Goal: Task Accomplishment & Management: Use online tool/utility

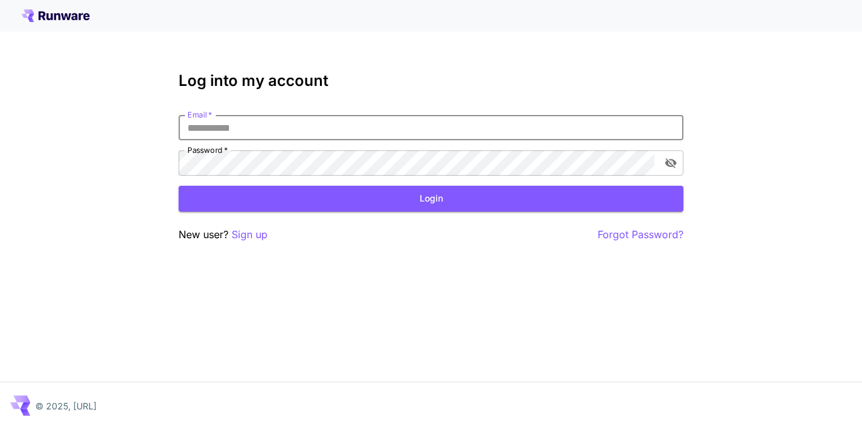
click at [307, 126] on input "Email   *" at bounding box center [431, 127] width 505 height 25
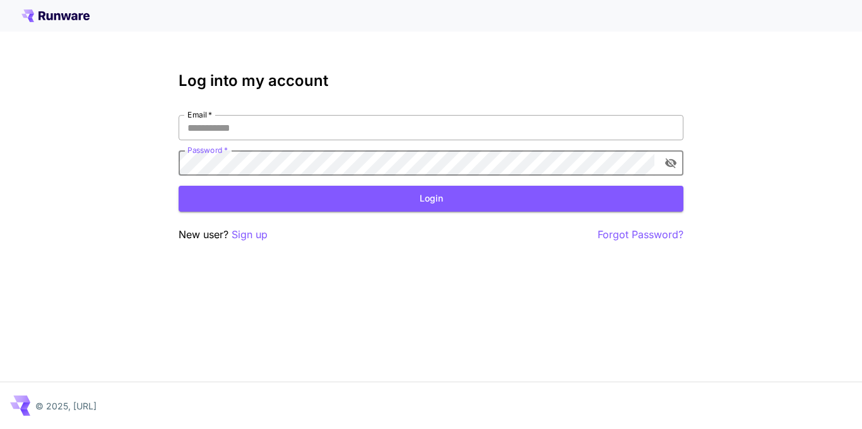
click at [389, 126] on input "Email   *" at bounding box center [431, 127] width 505 height 25
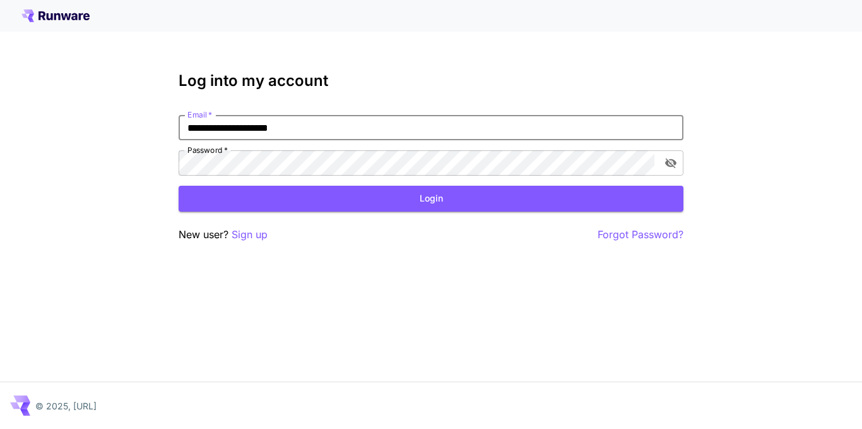
drag, startPoint x: 314, startPoint y: 126, endPoint x: 168, endPoint y: 116, distance: 146.8
click at [168, 116] on div "**********" at bounding box center [431, 214] width 862 height 429
type input "**********"
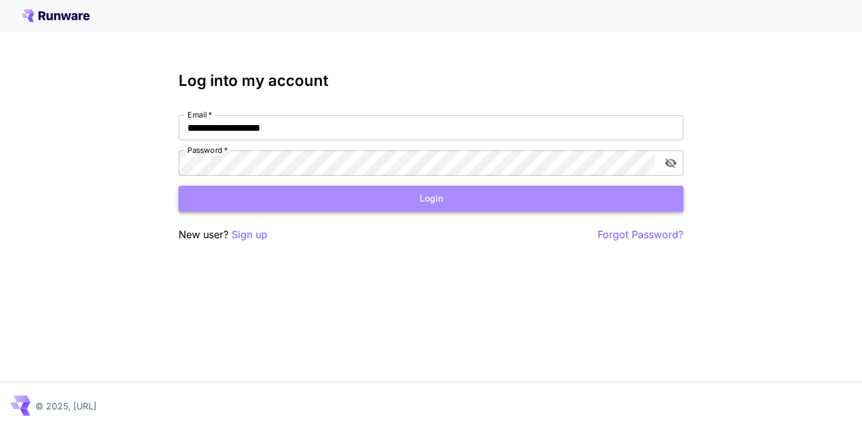
click at [405, 195] on button "Login" at bounding box center [431, 199] width 505 height 26
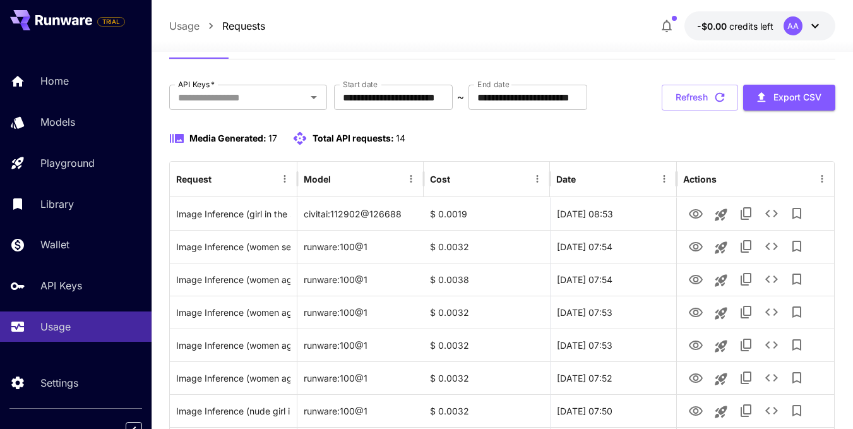
scroll to position [189, 0]
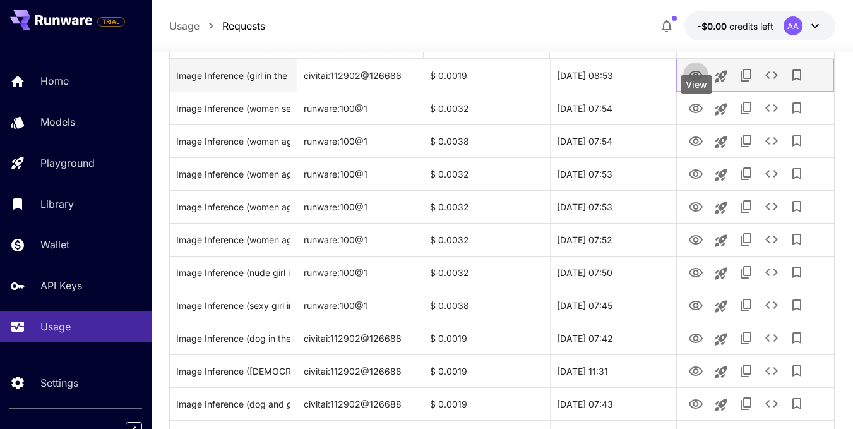
click at [696, 83] on icon "View" at bounding box center [695, 75] width 15 height 15
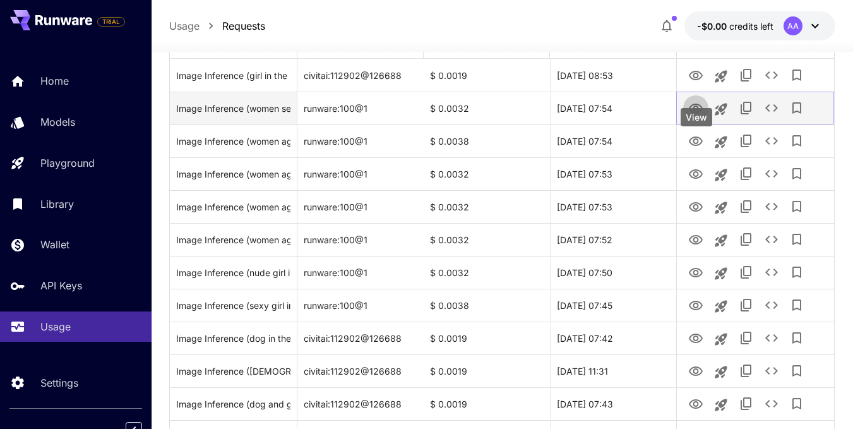
click at [695, 113] on icon "View" at bounding box center [696, 108] width 14 height 9
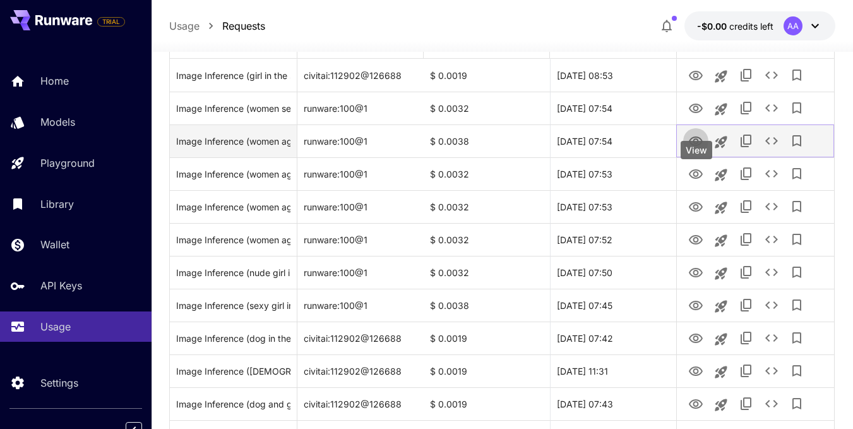
click at [693, 149] on icon "View" at bounding box center [695, 141] width 15 height 15
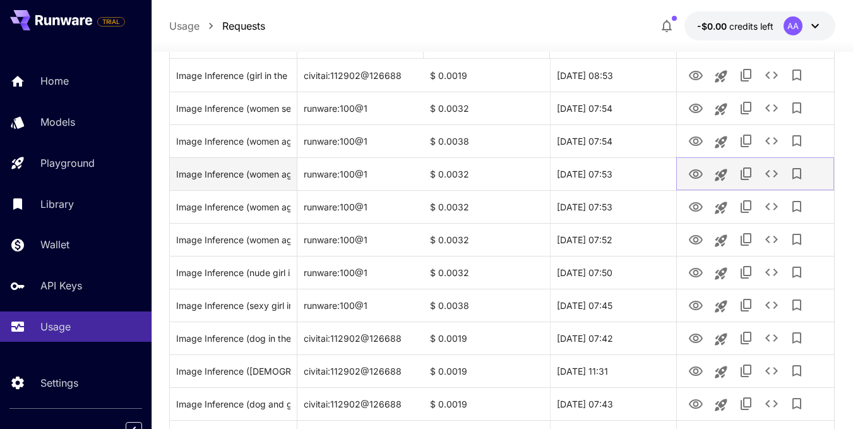
click at [693, 182] on icon "View" at bounding box center [695, 174] width 15 height 15
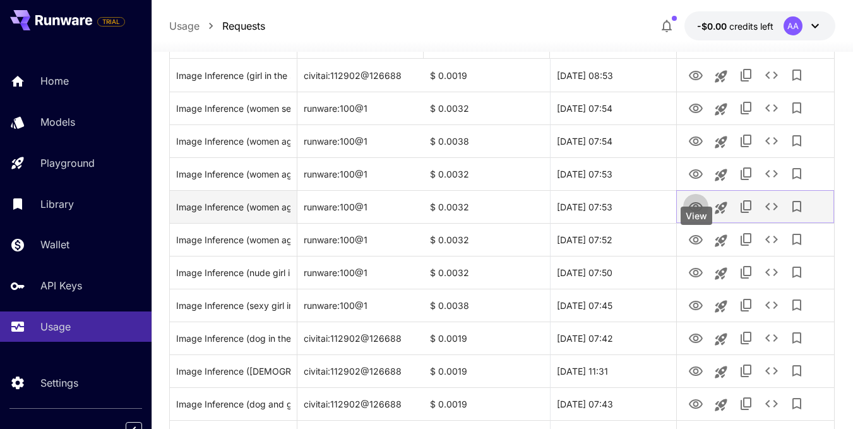
click at [692, 215] on icon "View" at bounding box center [695, 206] width 15 height 15
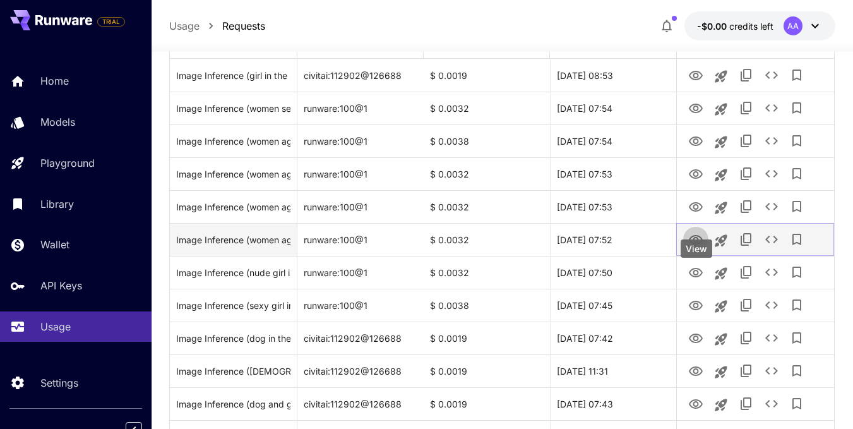
click at [703, 247] on icon "View" at bounding box center [695, 239] width 15 height 15
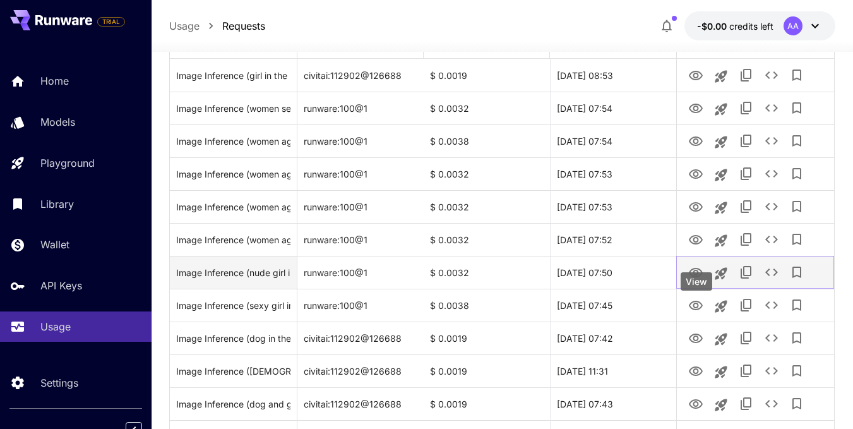
click at [697, 280] on icon "View" at bounding box center [695, 272] width 15 height 15
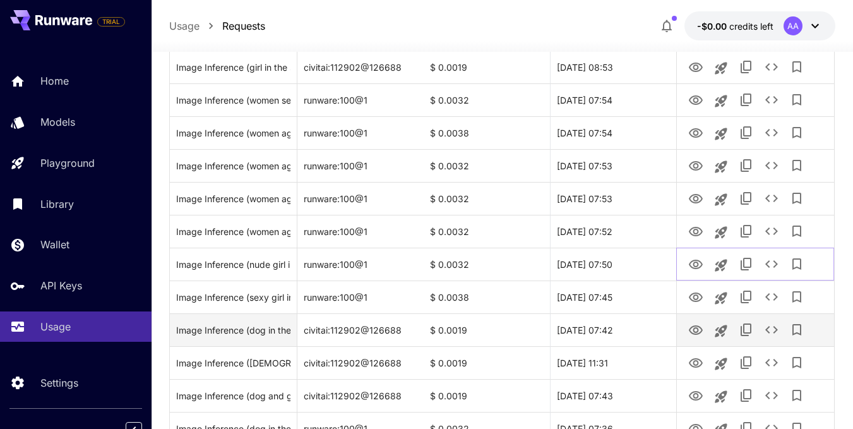
scroll to position [316, 0]
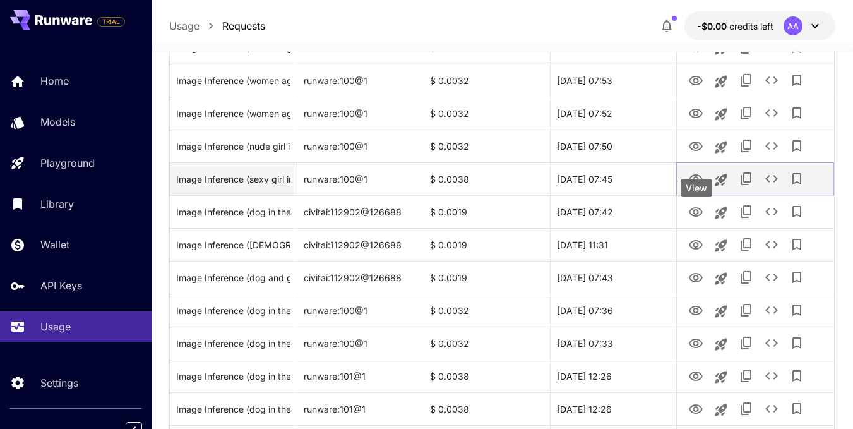
click at [692, 187] on icon "View" at bounding box center [695, 179] width 15 height 15
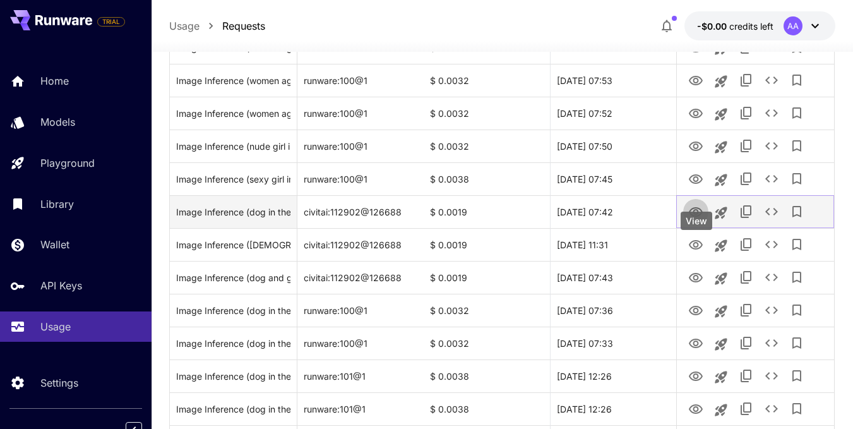
click at [697, 220] on icon "View" at bounding box center [695, 212] width 15 height 15
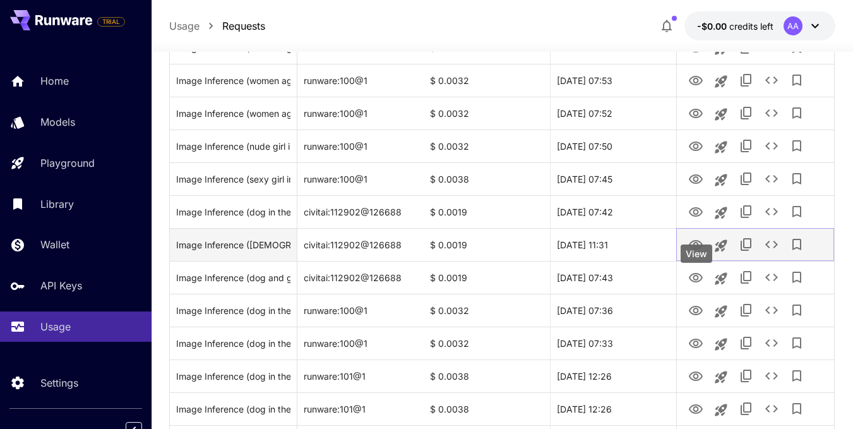
click at [692, 252] on icon "View" at bounding box center [695, 244] width 15 height 15
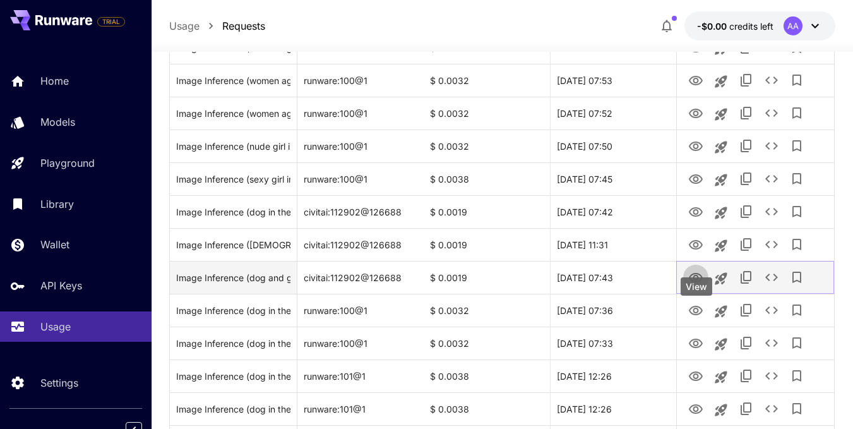
click at [697, 282] on icon "View" at bounding box center [696, 277] width 14 height 9
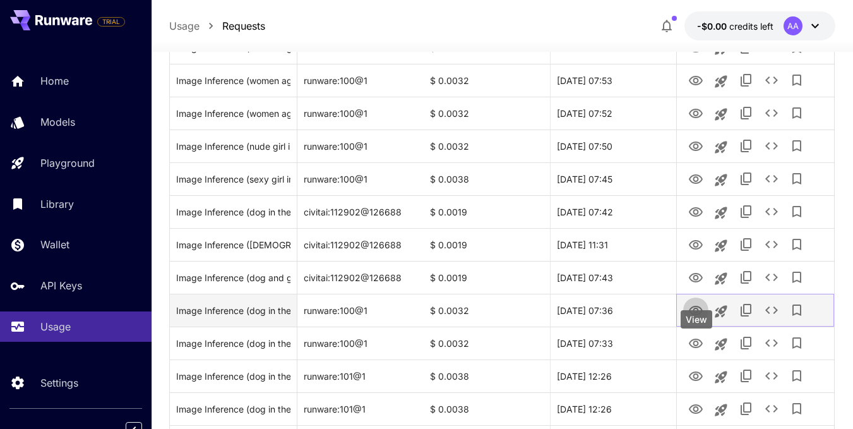
click at [701, 318] on icon "View" at bounding box center [695, 310] width 15 height 15
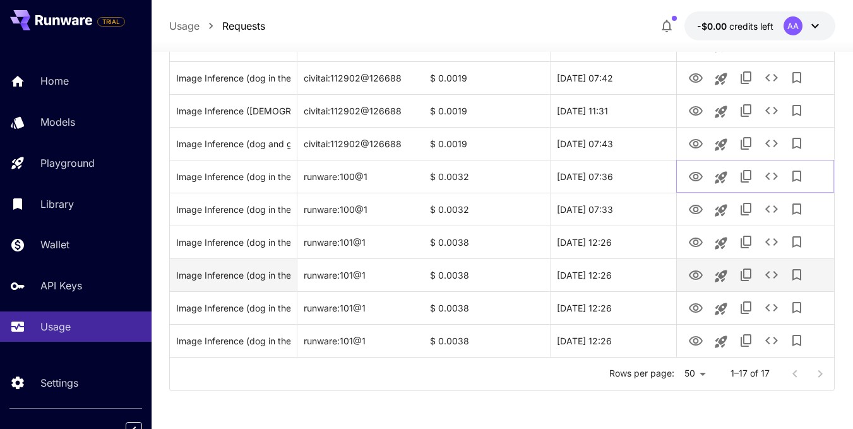
scroll to position [490, 0]
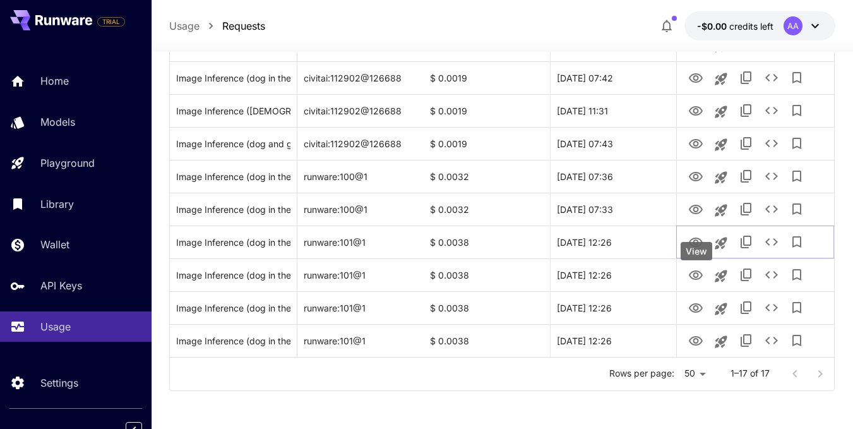
click at [696, 242] on div "View" at bounding box center [696, 251] width 32 height 18
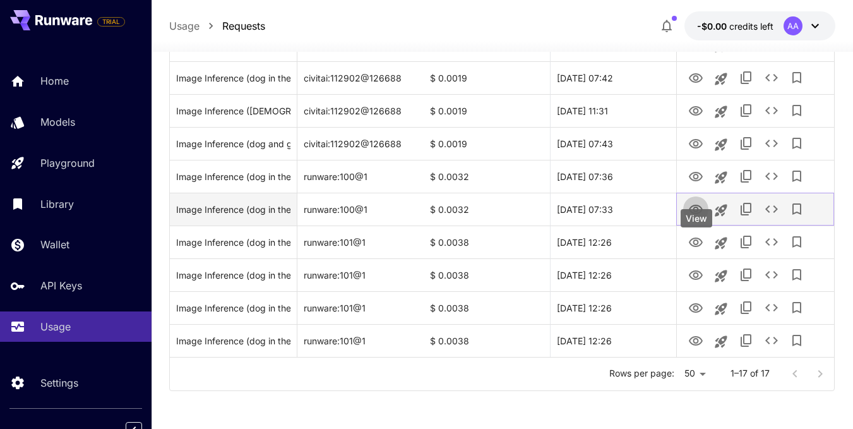
click at [699, 206] on icon "View" at bounding box center [695, 209] width 15 height 15
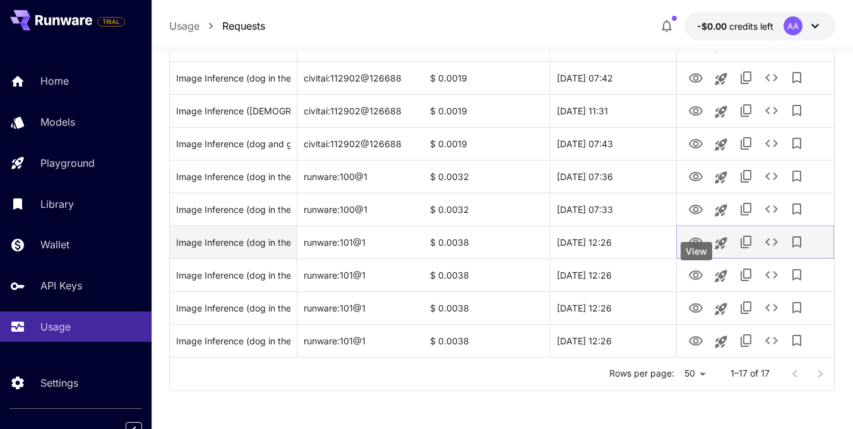
click at [699, 241] on icon "View" at bounding box center [695, 242] width 15 height 15
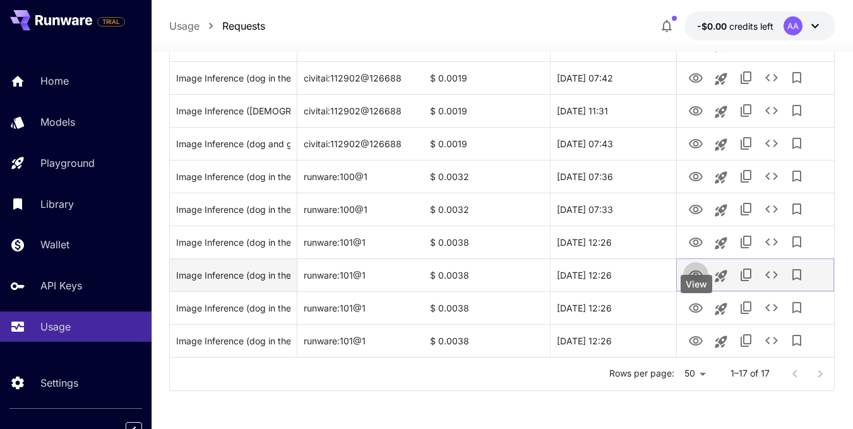
click at [690, 277] on icon "View" at bounding box center [695, 275] width 15 height 15
